Goal: Information Seeking & Learning: Get advice/opinions

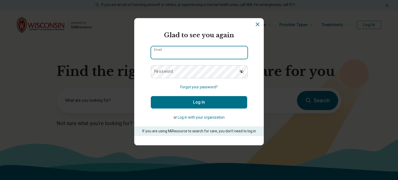
click at [187, 51] on input "Email" at bounding box center [199, 52] width 96 height 12
type input "**********"
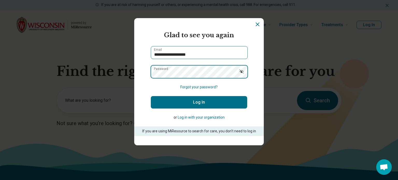
click at [151, 96] on button "Log In" at bounding box center [199, 102] width 96 height 12
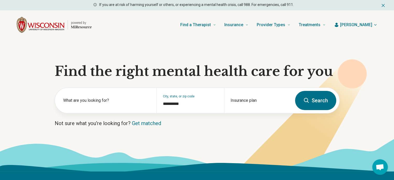
click at [367, 25] on span "[PERSON_NAME]" at bounding box center [356, 25] width 32 height 6
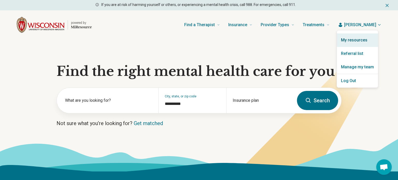
click at [352, 42] on link "My resources" at bounding box center [357, 39] width 41 height 13
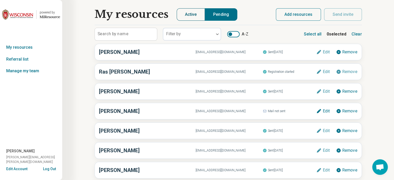
click at [190, 16] on button "Active" at bounding box center [191, 14] width 29 height 12
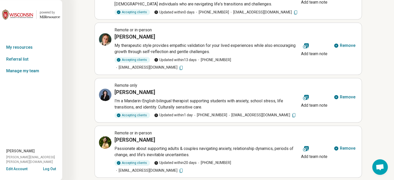
scroll to position [272, 0]
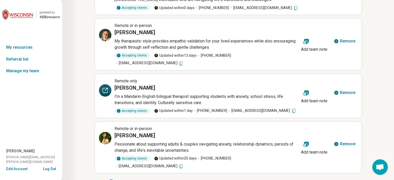
click at [106, 88] on icon at bounding box center [106, 89] width 2 height 2
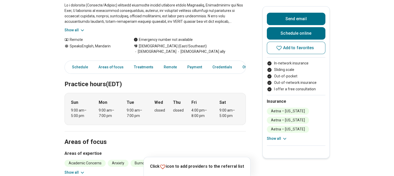
scroll to position [130, 0]
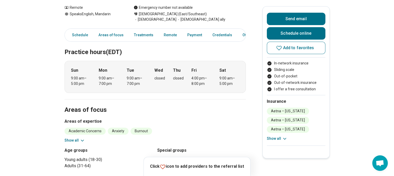
click at [276, 138] on button "Show all" at bounding box center [277, 138] width 20 height 5
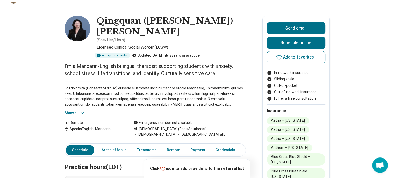
scroll to position [0, 0]
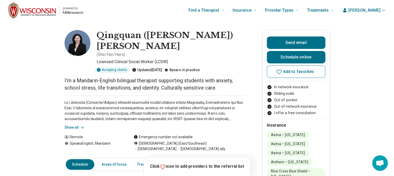
click at [39, 10] on img "Home page" at bounding box center [32, 10] width 48 height 16
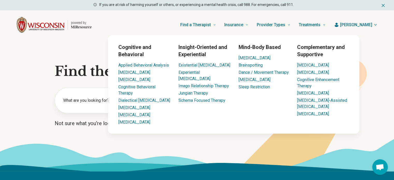
click at [362, 26] on span "[PERSON_NAME]" at bounding box center [356, 25] width 32 height 6
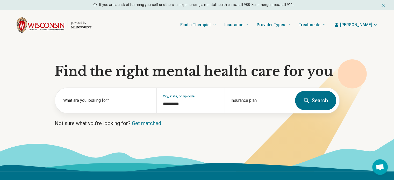
click at [176, 66] on h1 "Find the right mental health care for you" at bounding box center [197, 72] width 285 height 16
click at [306, 102] on icon at bounding box center [306, 100] width 5 height 5
click at [332, 102] on button "Search" at bounding box center [315, 100] width 41 height 19
click at [91, 98] on label "What are you looking for?" at bounding box center [106, 100] width 87 height 6
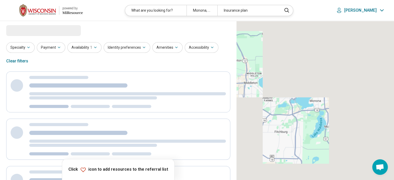
select select "***"
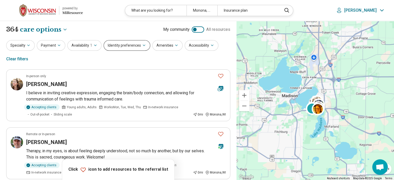
click at [111, 47] on button "Identity preferences" at bounding box center [127, 45] width 47 height 11
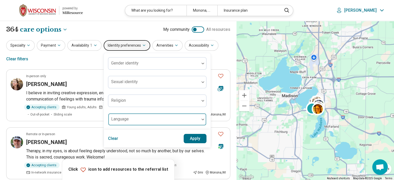
click at [121, 120] on div "Language" at bounding box center [157, 119] width 98 height 12
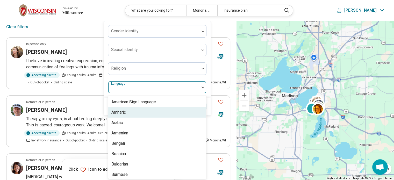
scroll to position [33, 0]
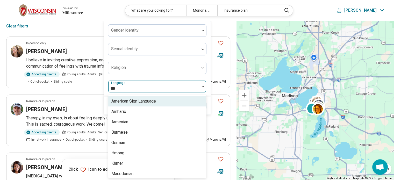
type input "****"
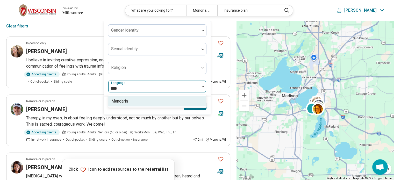
click at [123, 98] on div "Mandarin" at bounding box center [119, 101] width 17 height 6
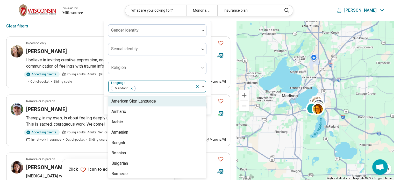
click at [73, 26] on div "Specialty Payment Availability 1 Identity preferences Gender identity Sexual id…" at bounding box center [118, 19] width 224 height 25
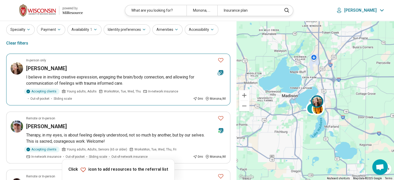
scroll to position [0, 0]
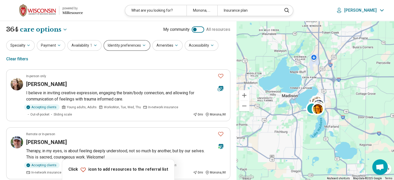
click at [114, 44] on button "Identity preferences" at bounding box center [127, 45] width 47 height 11
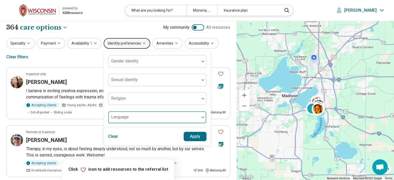
click at [129, 120] on div at bounding box center [153, 119] width 87 height 7
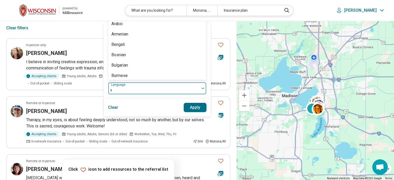
scroll to position [33, 0]
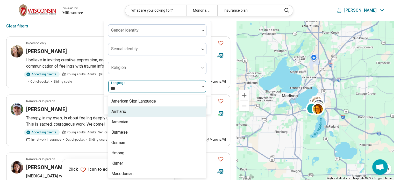
type input "****"
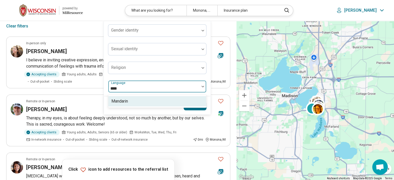
click at [130, 101] on div "Mandarin" at bounding box center [157, 101] width 98 height 10
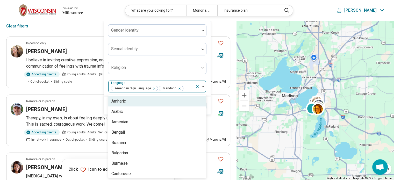
click at [152, 88] on icon "Remove [object Object]" at bounding box center [153, 89] width 2 height 2
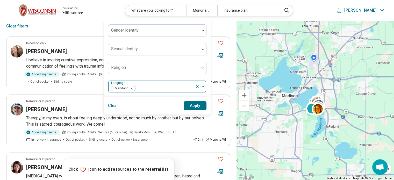
click at [195, 75] on div "Gender identity Sexual identity Religion Language Mandarin" at bounding box center [157, 58] width 98 height 68
click at [197, 105] on button "Apply" at bounding box center [195, 105] width 23 height 9
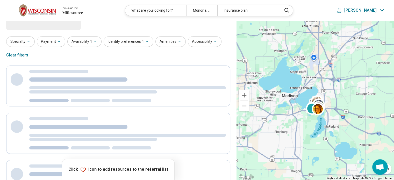
scroll to position [0, 0]
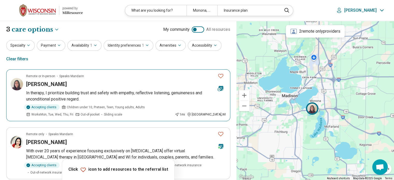
click at [12, 85] on img at bounding box center [17, 84] width 12 height 12
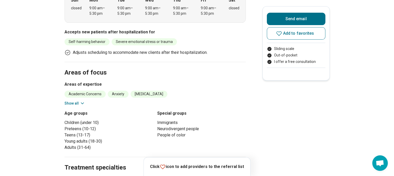
scroll to position [207, 0]
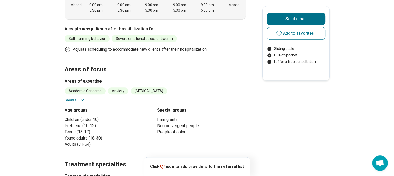
click at [68, 88] on div "Academic Concerns Anxiety [MEDICAL_DATA] Childhood Abuse Conflict Resolution [M…" at bounding box center [155, 96] width 181 height 16
click at [67, 98] on button "Show all" at bounding box center [75, 100] width 20 height 5
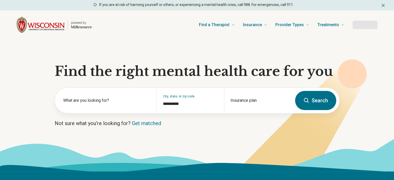
click at [310, 100] on button "Search" at bounding box center [315, 100] width 41 height 19
click at [300, 108] on button "Search" at bounding box center [315, 100] width 41 height 19
